Goal: Transaction & Acquisition: Subscribe to service/newsletter

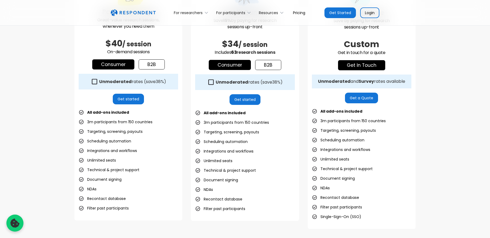
scroll to position [195, 0]
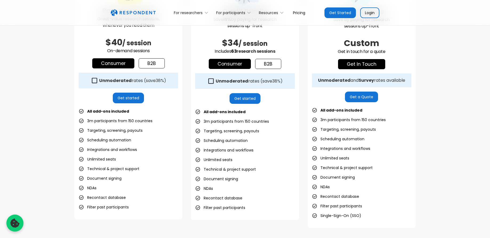
click at [210, 80] on icon at bounding box center [210, 81] width 7 height 7
click at [212, 81] on icon at bounding box center [210, 81] width 7 height 7
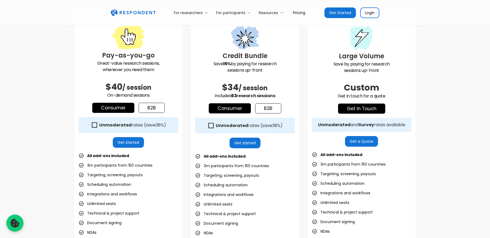
scroll to position [120, 0]
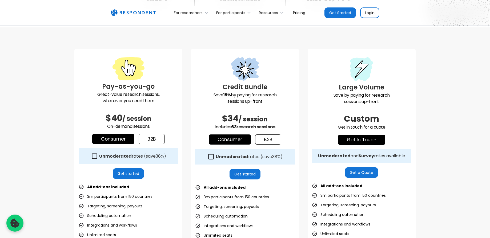
click at [274, 139] on link "b2b" at bounding box center [268, 140] width 26 height 10
click at [242, 138] on link "Consumer" at bounding box center [230, 140] width 42 height 10
click at [266, 138] on link "b2b" at bounding box center [268, 140] width 26 height 10
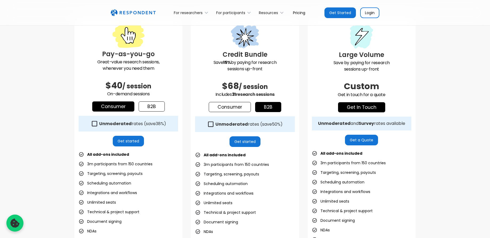
scroll to position [153, 0]
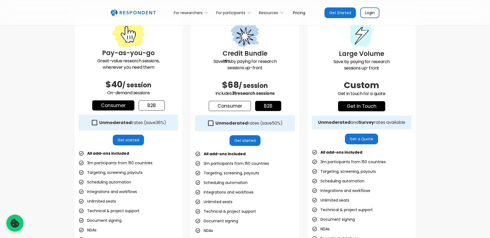
click at [246, 138] on link "Get started" at bounding box center [245, 140] width 31 height 11
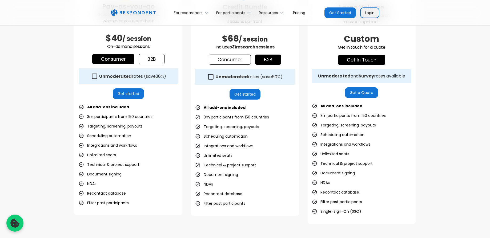
scroll to position [208, 0]
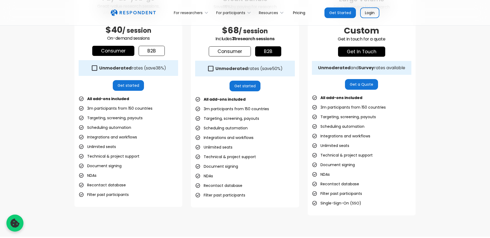
click at [248, 83] on link "Get started" at bounding box center [245, 86] width 31 height 11
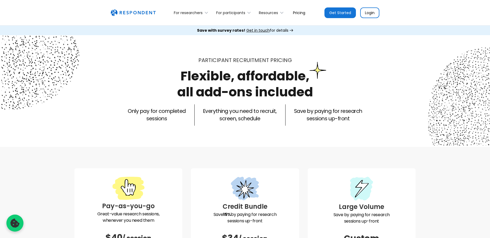
click at [261, 30] on span "Get in touch" at bounding box center [257, 30] width 23 height 5
